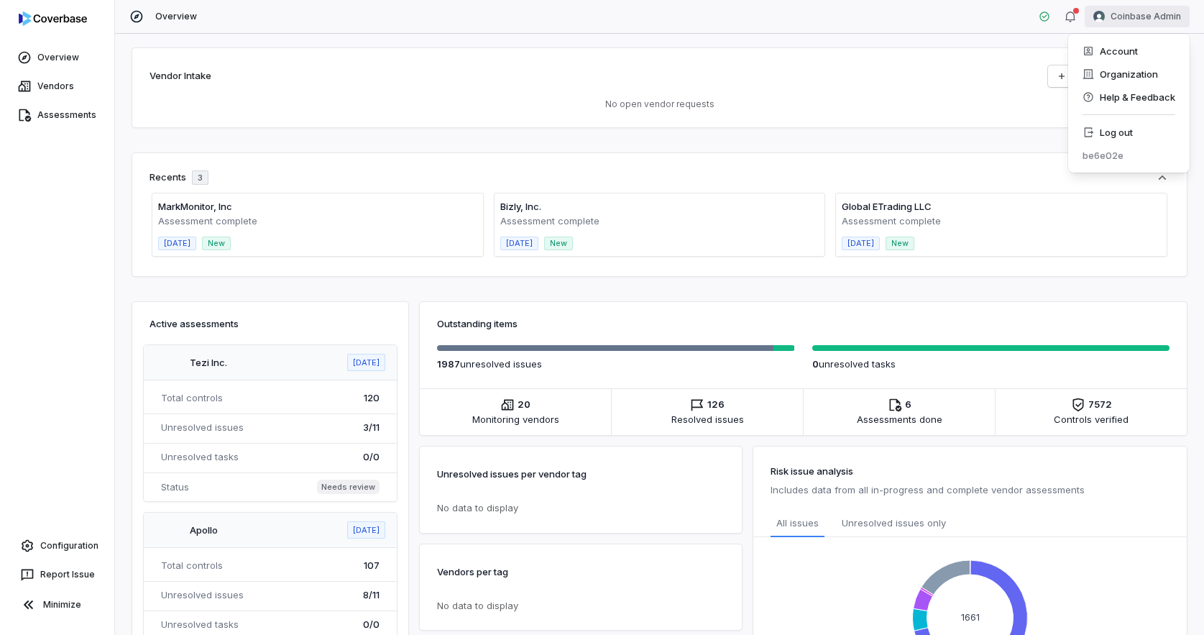
click at [1150, 17] on html "Overview Vendors Assessments Configuration Report Issue Minimize Overview Coinb…" at bounding box center [602, 317] width 1204 height 635
click at [61, 113] on link "Assessments" at bounding box center [57, 115] width 109 height 26
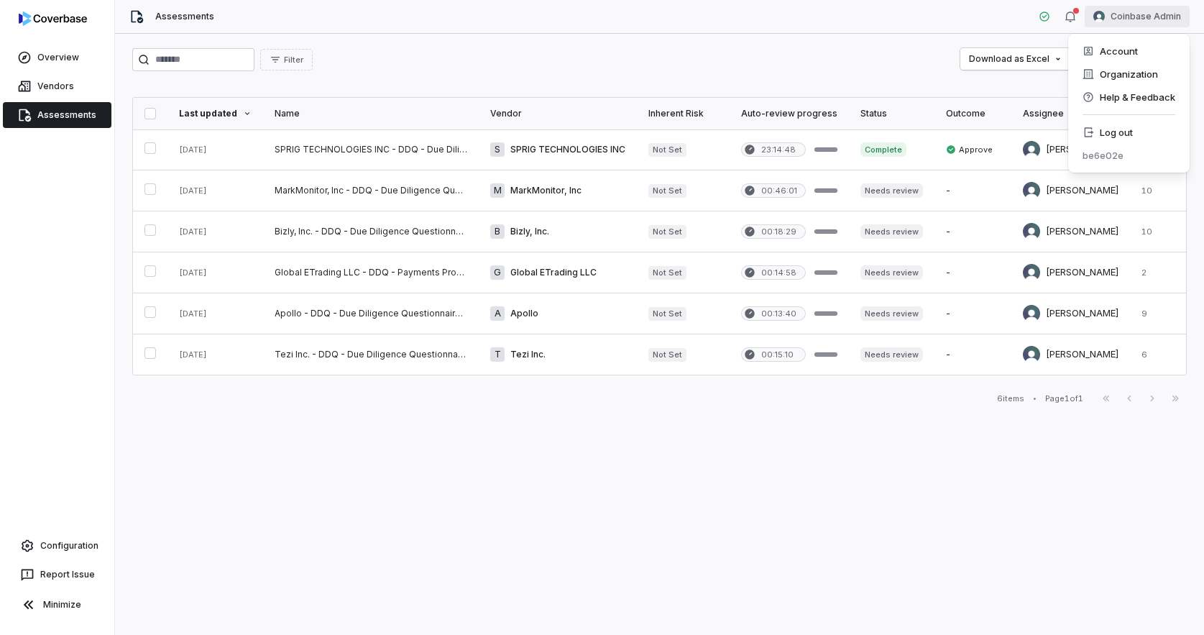
click at [1139, 19] on html "Overview Vendors Assessments Configuration Report Issue Minimize Assessments Co…" at bounding box center [602, 317] width 1204 height 635
click at [1109, 134] on div "Log out" at bounding box center [1129, 132] width 110 height 23
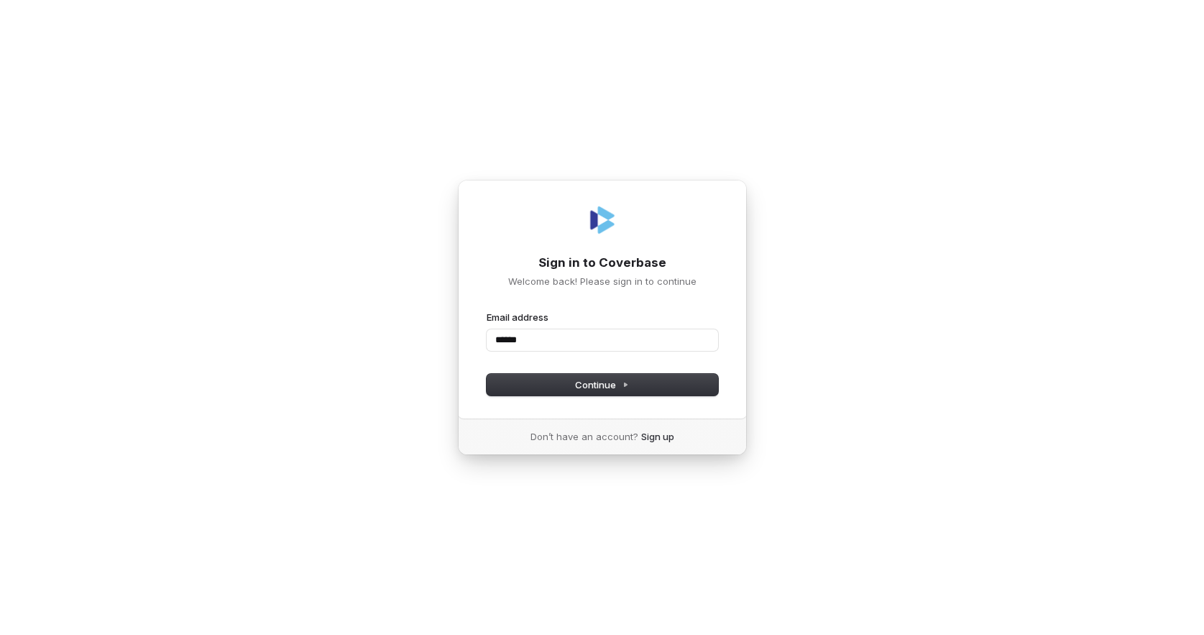
click at [0, 634] on com-1password-button at bounding box center [0, 635] width 0 height 0
click at [639, 339] on input "******" at bounding box center [603, 340] width 232 height 22
type input "**********"
click at [0, 634] on com-1password-button at bounding box center [0, 635] width 0 height 0
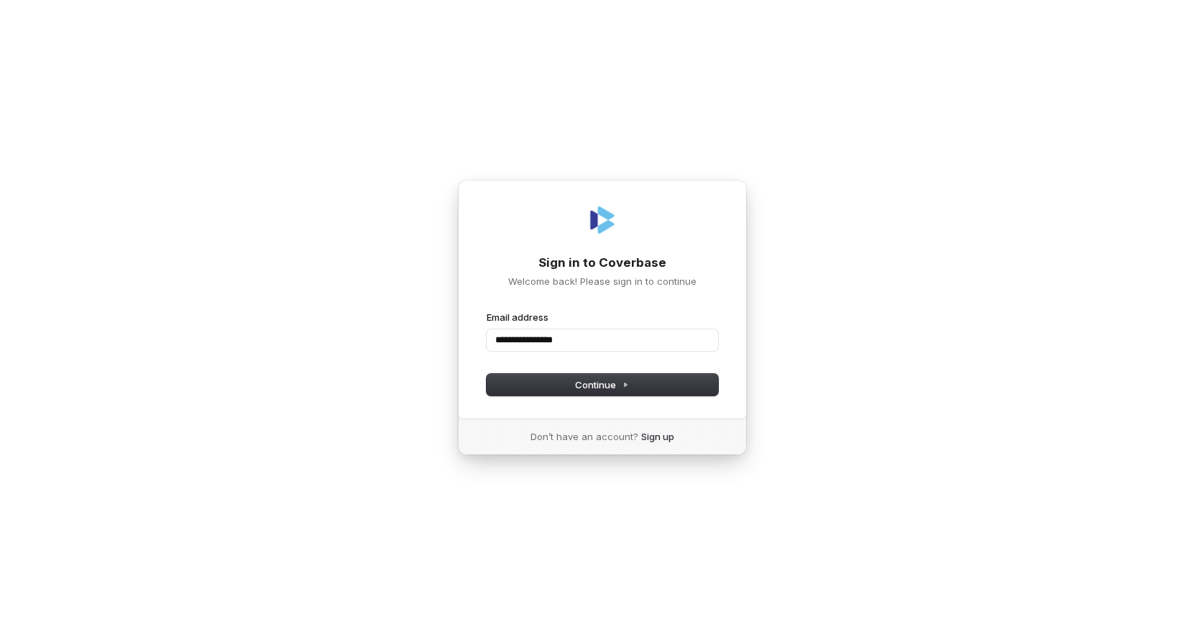
type input "**********"
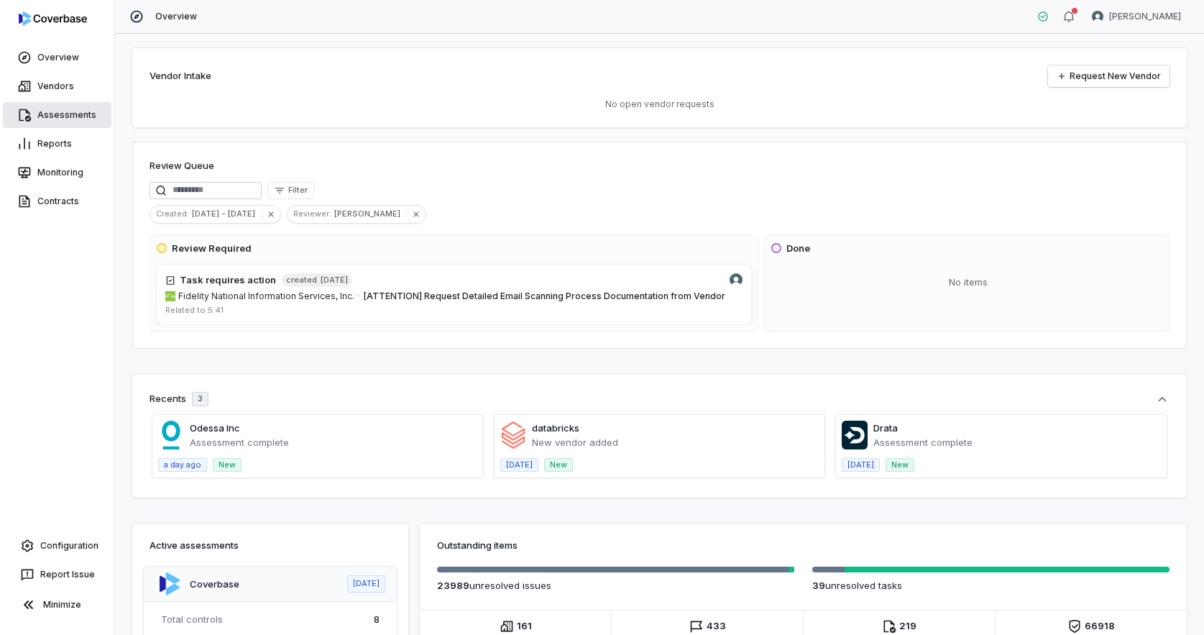
click at [60, 111] on link "Assessments" at bounding box center [57, 115] width 109 height 26
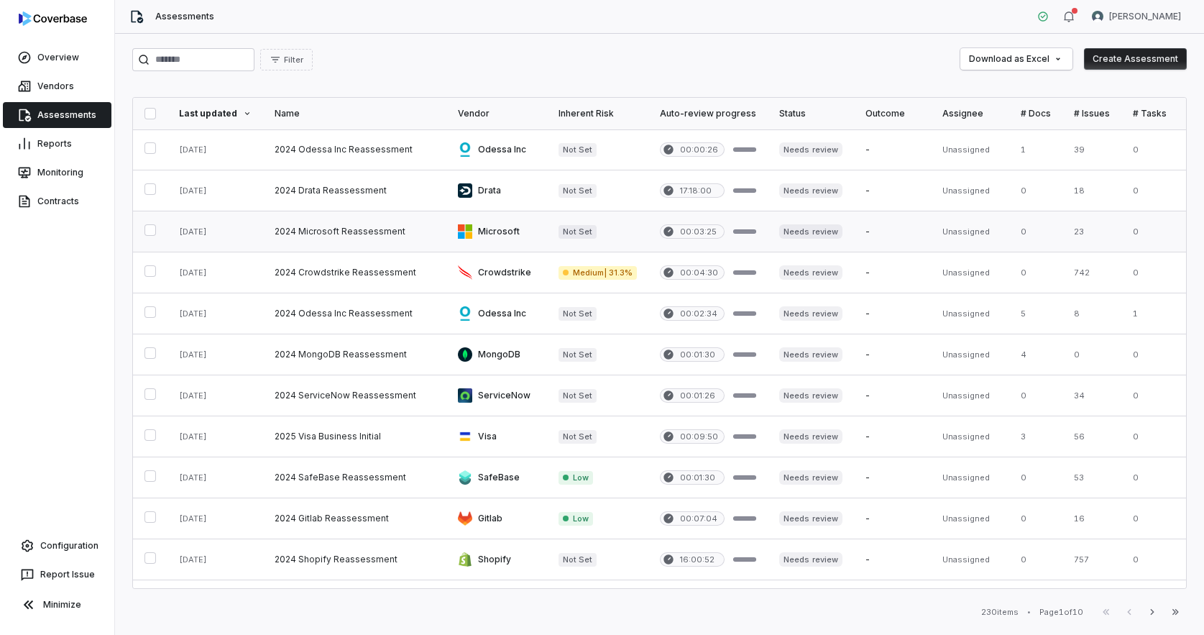
click at [324, 239] on link at bounding box center [354, 231] width 183 height 40
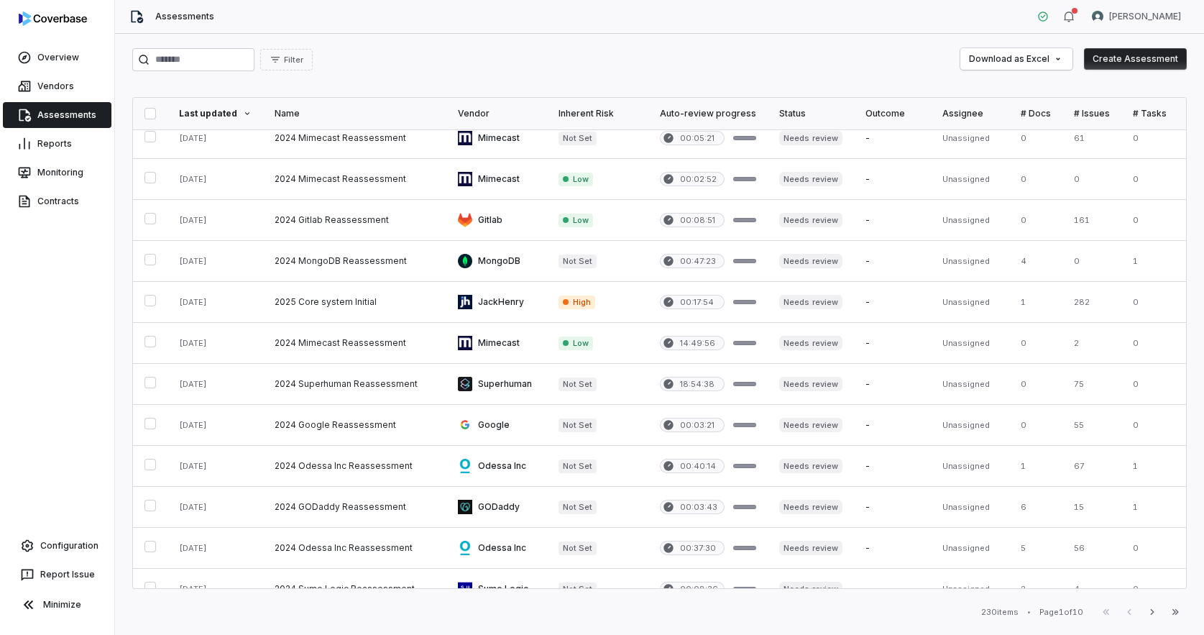
scroll to position [565, 0]
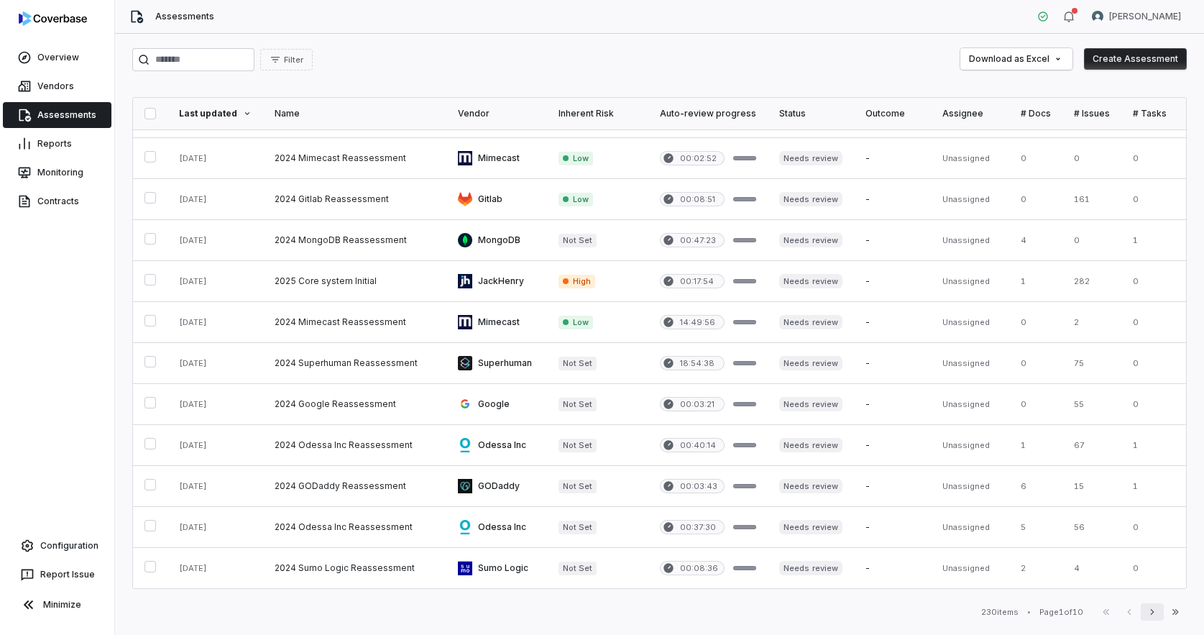
click at [1157, 610] on icon "button" at bounding box center [1153, 612] width 12 height 12
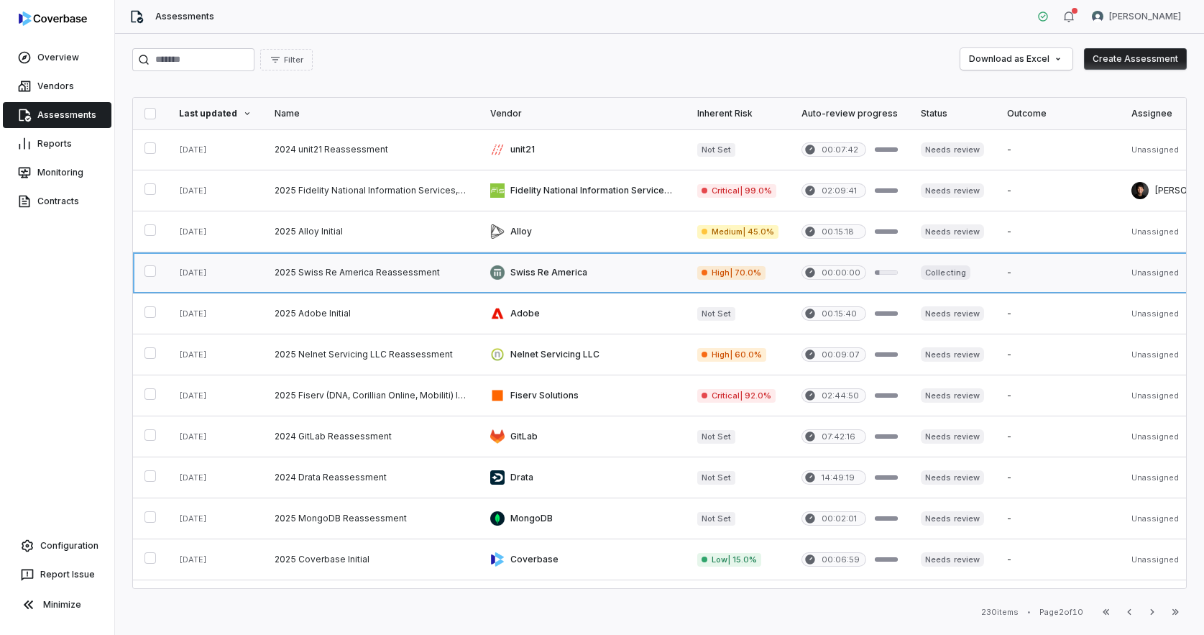
click at [376, 257] on link at bounding box center [371, 272] width 216 height 40
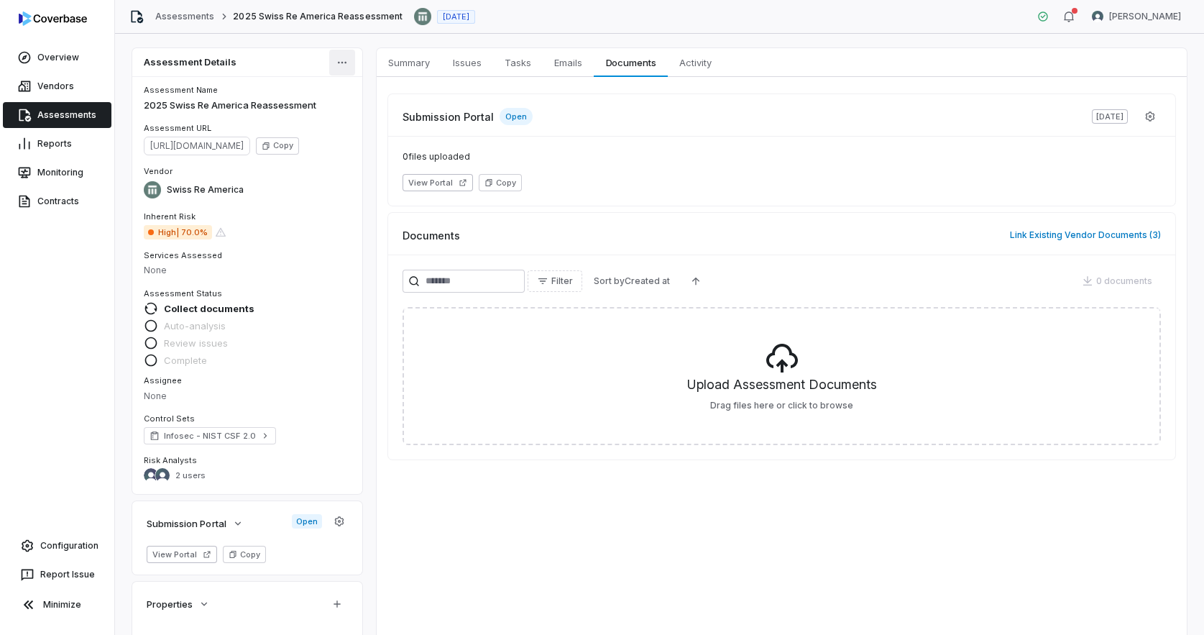
click at [347, 68] on html "Overview Vendors Assessments Reports Monitoring Contracts Configuration Report …" at bounding box center [602, 317] width 1204 height 635
click at [376, 87] on div "Edit" at bounding box center [387, 95] width 104 height 23
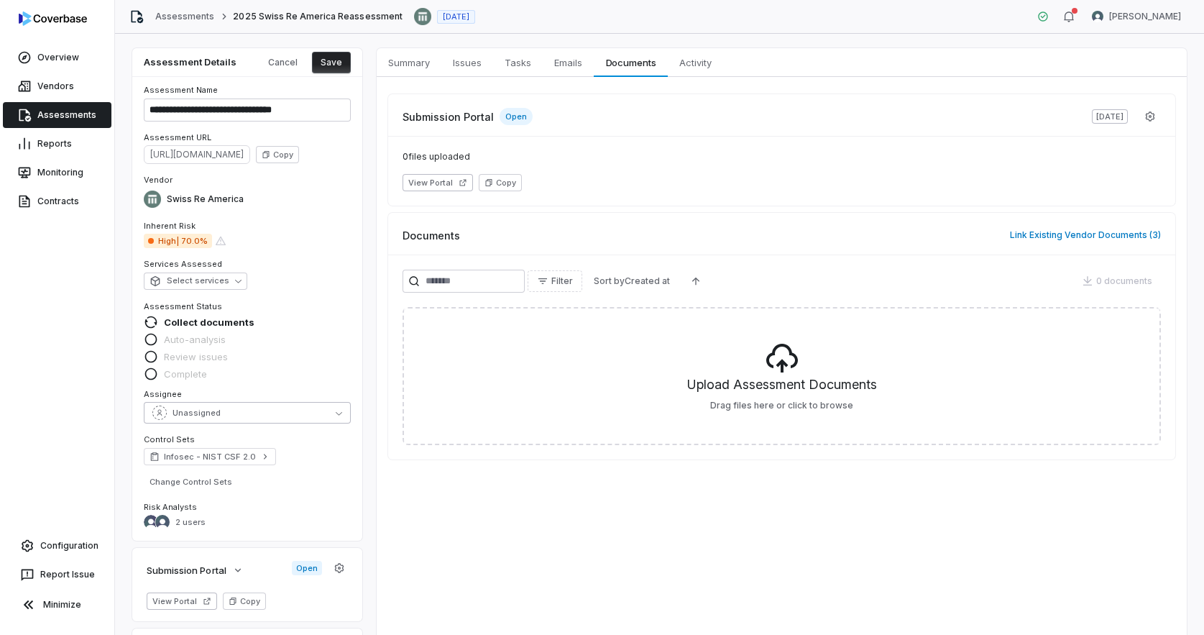
click at [311, 412] on button "Unassigned" at bounding box center [247, 413] width 207 height 22
click at [1135, 15] on html "**********" at bounding box center [602, 317] width 1204 height 635
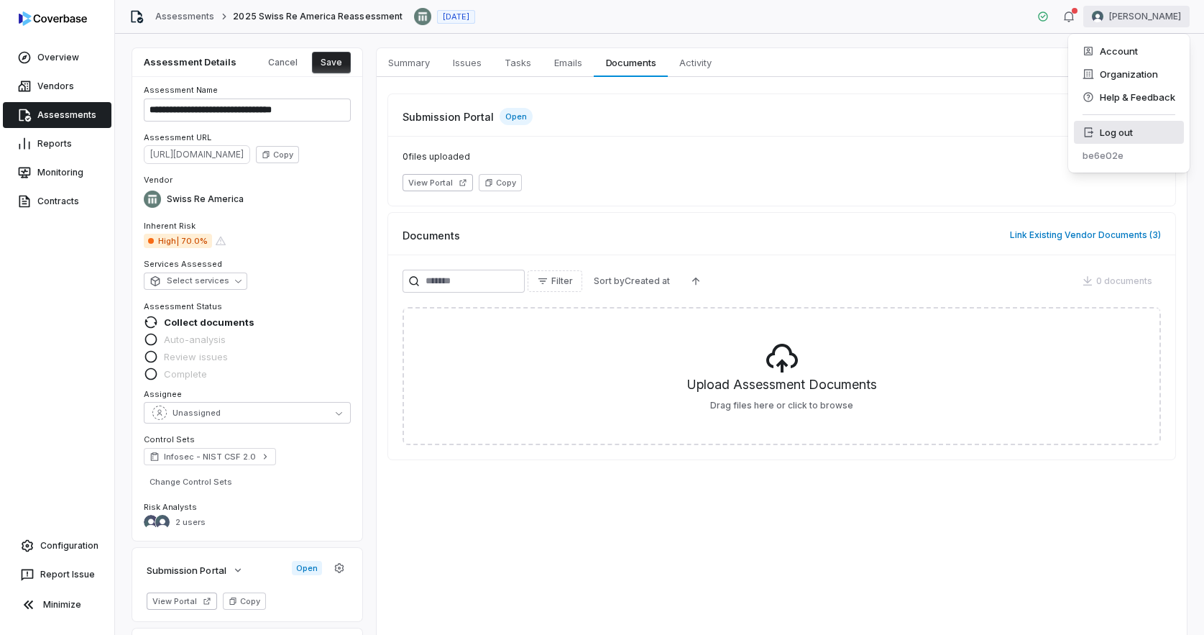
click at [1125, 134] on div "Log out" at bounding box center [1129, 132] width 110 height 23
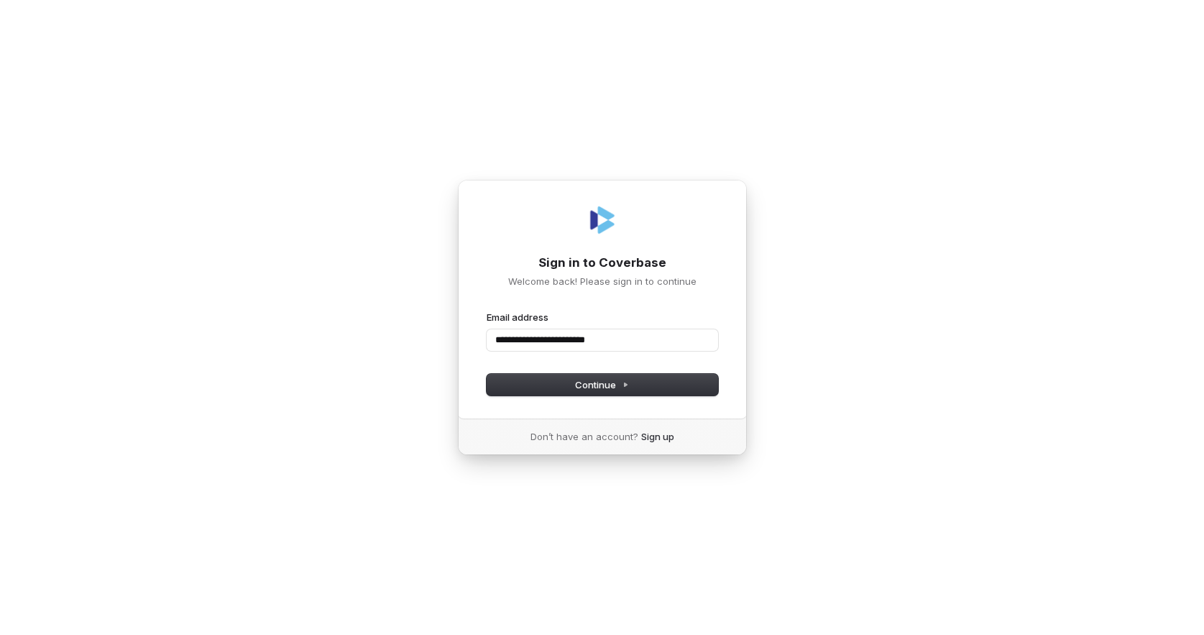
type input "**********"
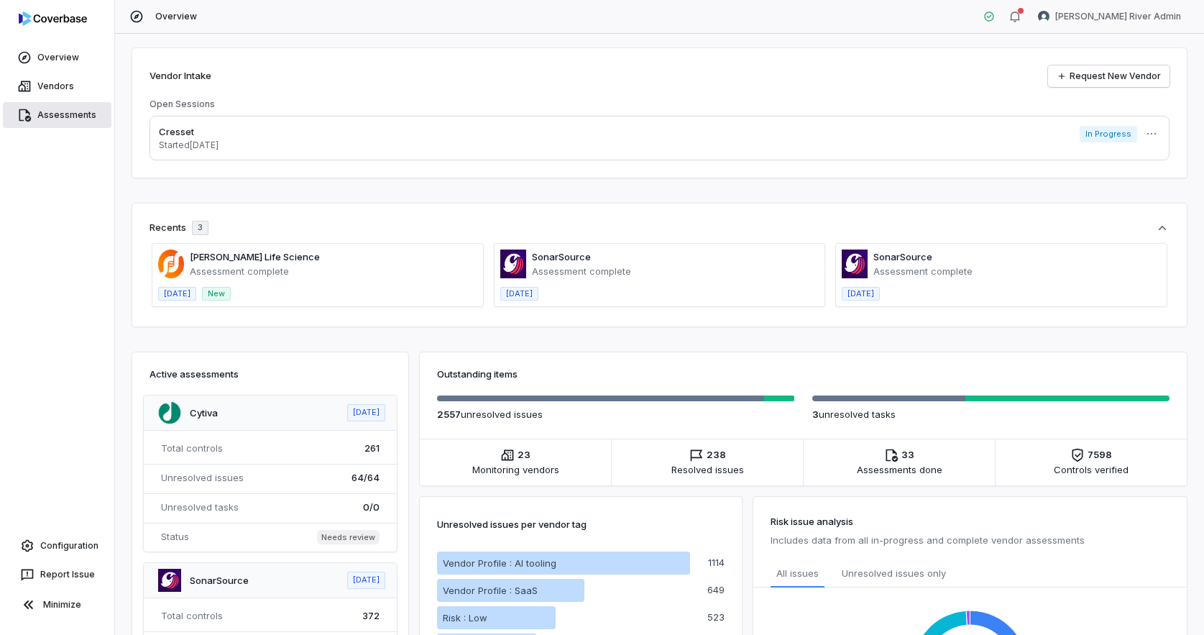
click at [75, 124] on link "Assessments" at bounding box center [57, 115] width 109 height 26
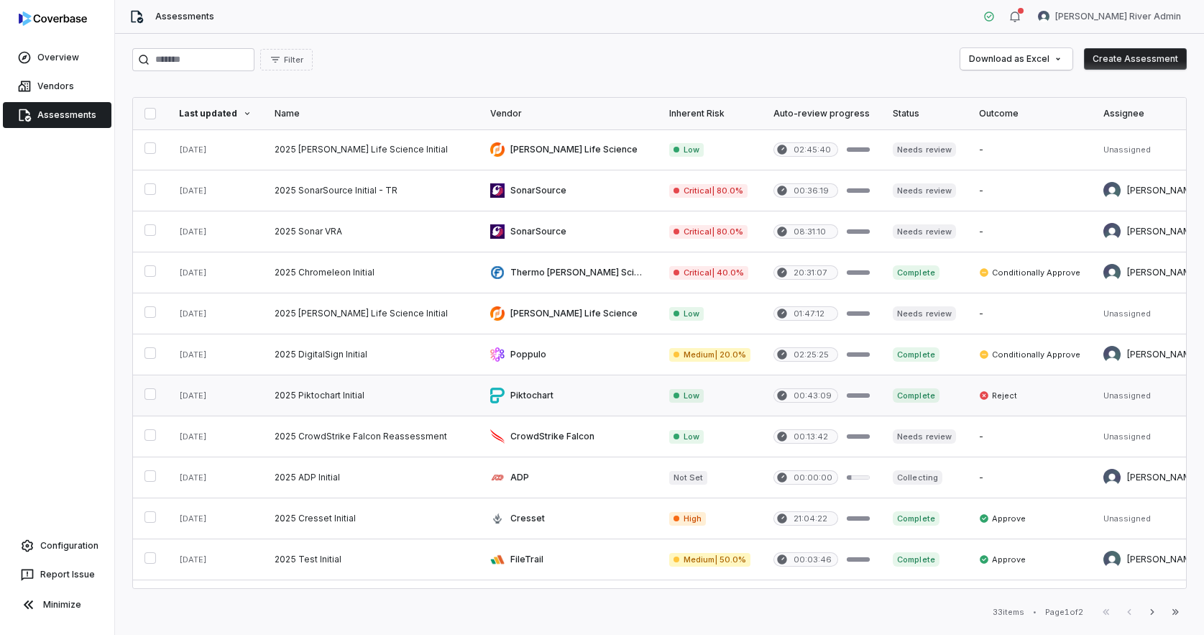
scroll to position [8, 0]
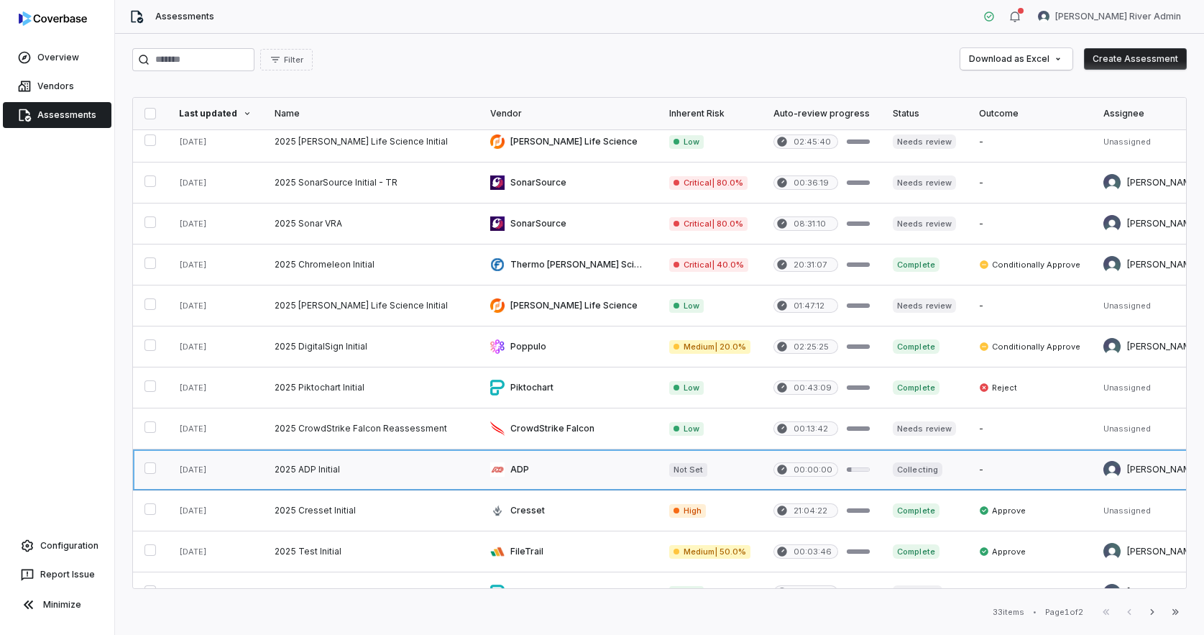
click at [313, 477] on link at bounding box center [371, 469] width 216 height 40
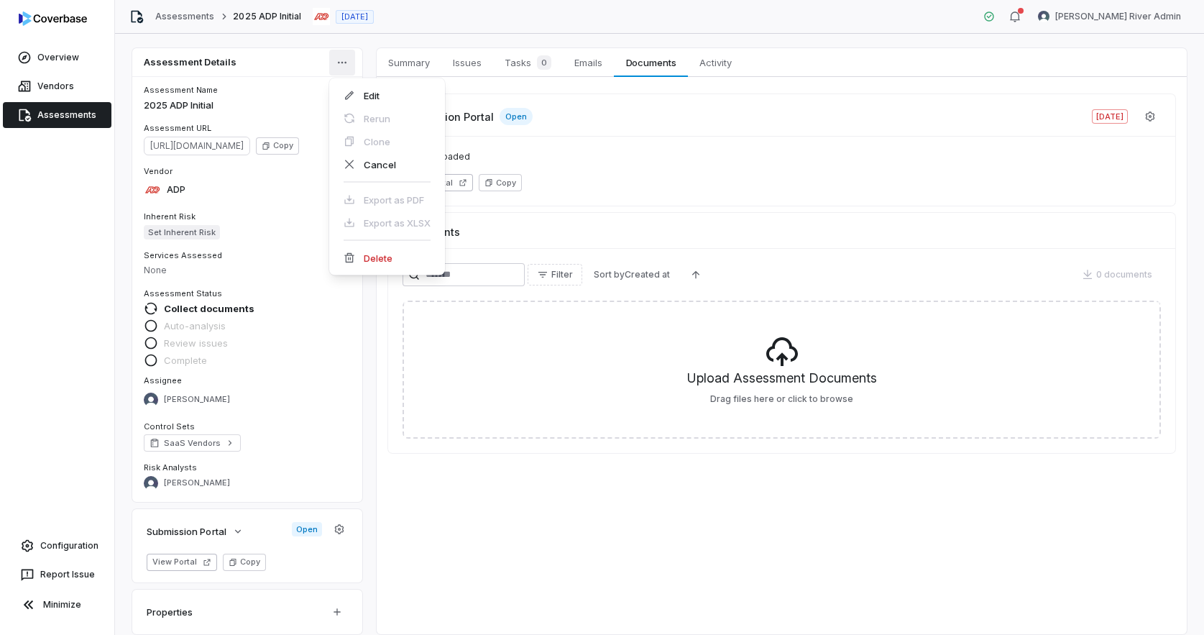
click at [349, 63] on html "Overview Vendors Assessments Configuration Report Issue Minimize Assessments 20…" at bounding box center [602, 317] width 1204 height 635
click at [367, 101] on div "Edit" at bounding box center [387, 95] width 104 height 23
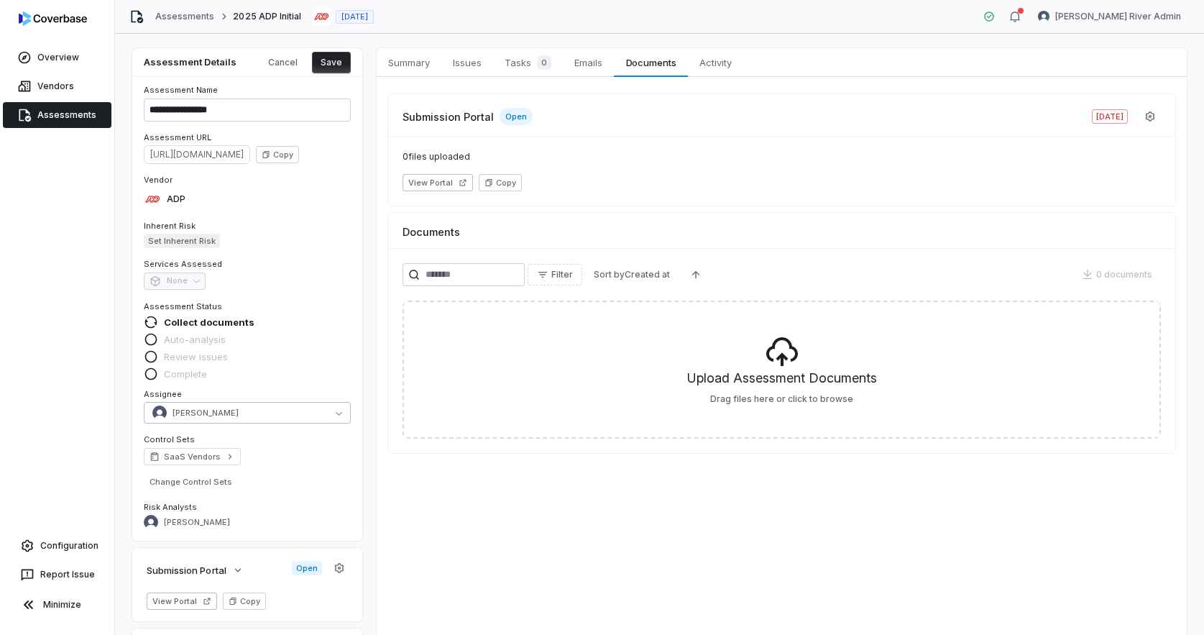
click at [339, 417] on button "[PERSON_NAME]" at bounding box center [247, 413] width 207 height 22
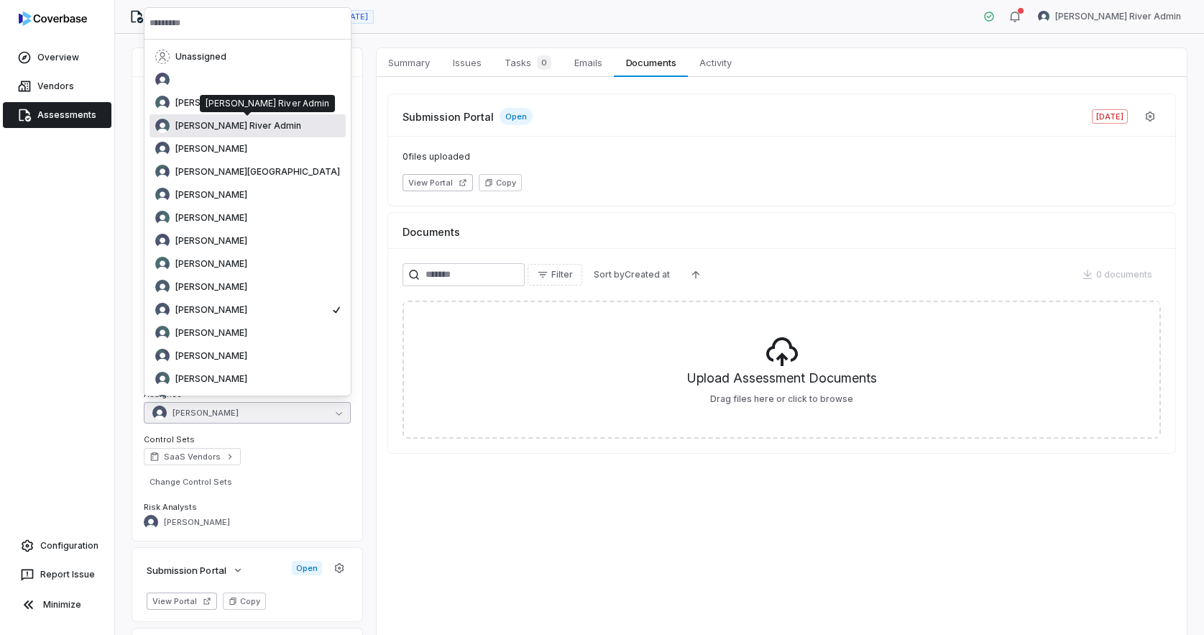
click at [276, 129] on div "[PERSON_NAME] River Admin" at bounding box center [247, 126] width 185 height 14
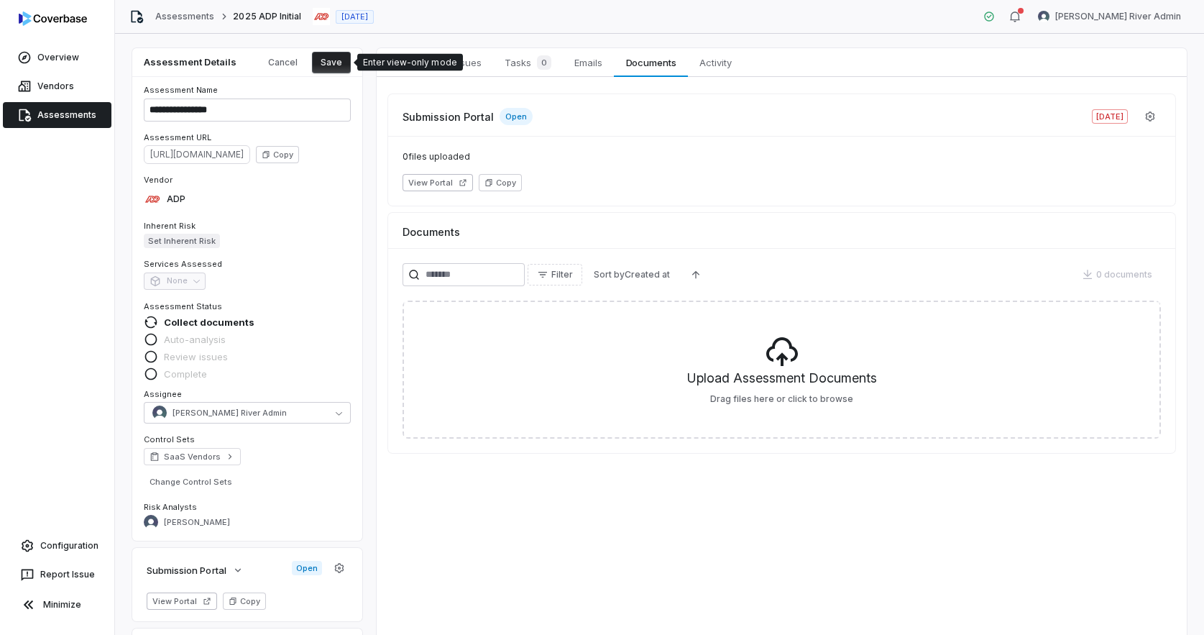
click at [332, 63] on button "Save" at bounding box center [331, 63] width 39 height 22
